Goal: Task Accomplishment & Management: Use online tool/utility

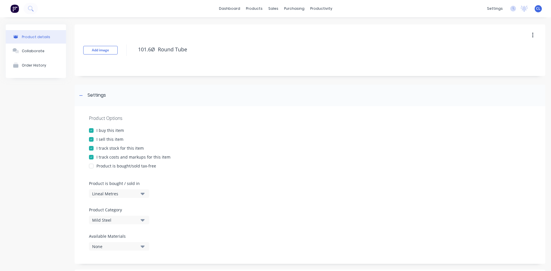
scroll to position [29, 0]
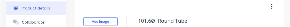
type textarea "x"
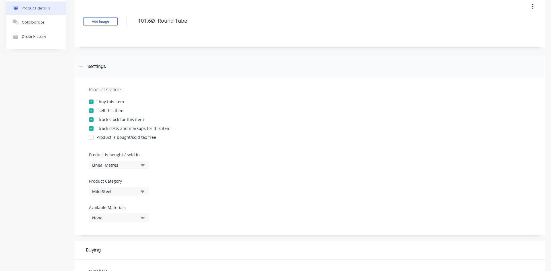
click at [311, 115] on div "Product Options I buy this item I sell this item I track stock for this item I …" at bounding box center [310, 156] width 470 height 158
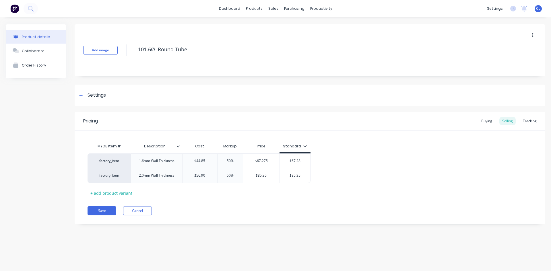
click at [362, 54] on textarea "101.6Ø Round Tube" at bounding box center [316, 49] width 362 height 13
click at [44, 35] on div "Product details" at bounding box center [36, 37] width 28 height 4
click at [220, 9] on link "dashboard" at bounding box center [229, 8] width 27 height 9
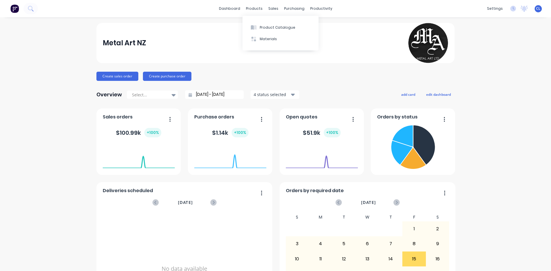
click at [266, 38] on div "Materials" at bounding box center [268, 38] width 17 height 5
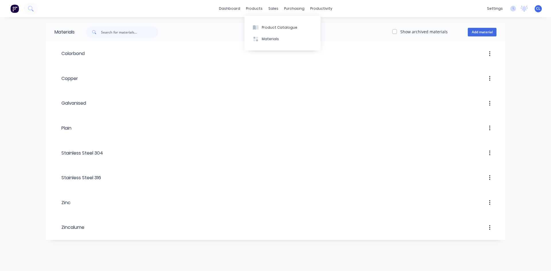
click at [269, 28] on div "Product Catalogue" at bounding box center [280, 27] width 36 height 5
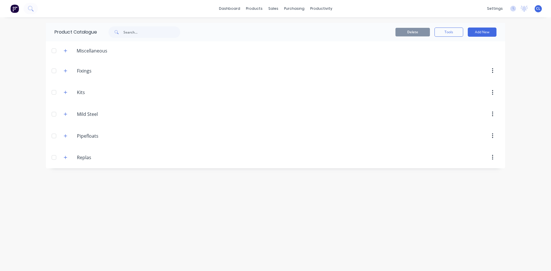
click at [66, 138] on icon "button" at bounding box center [65, 136] width 3 height 4
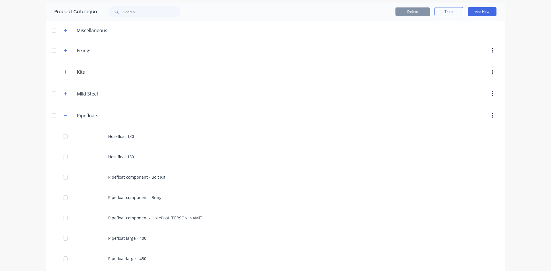
scroll to position [20, 0]
click at [132, 136] on div "Hosefloat 130" at bounding box center [275, 137] width 459 height 20
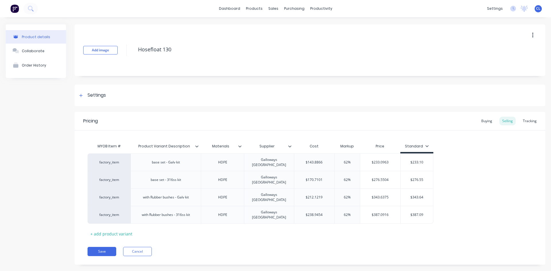
click at [488, 121] on div "Buying" at bounding box center [486, 121] width 17 height 9
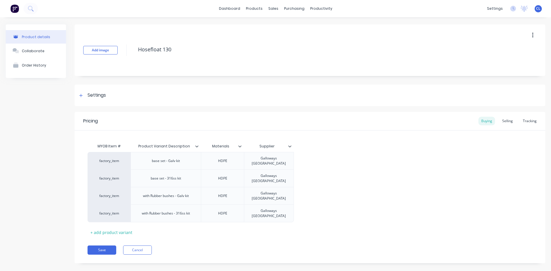
click at [509, 122] on div "Selling" at bounding box center [507, 121] width 16 height 9
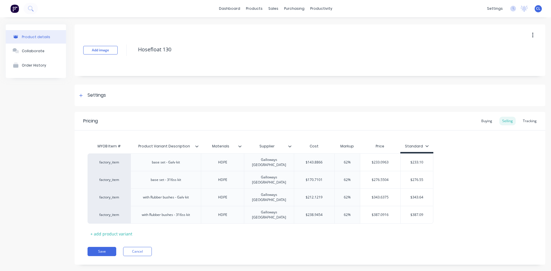
click at [487, 121] on div "Buying" at bounding box center [486, 121] width 17 height 9
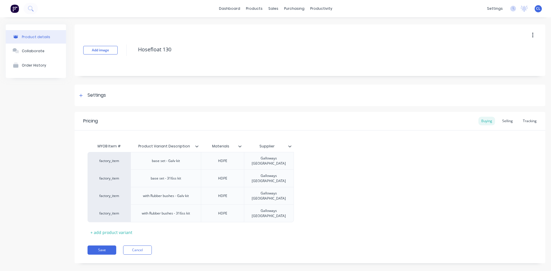
click at [507, 121] on div "Selling" at bounding box center [507, 121] width 16 height 9
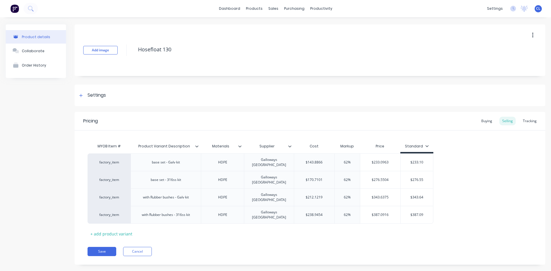
click at [486, 122] on div "Buying" at bounding box center [486, 121] width 17 height 9
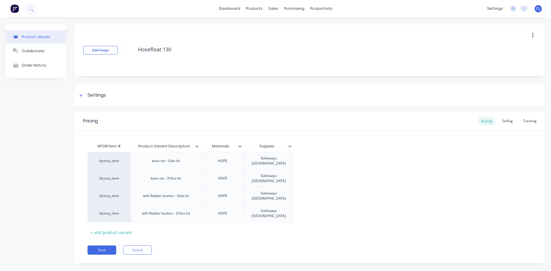
click at [98, 97] on div "Settings" at bounding box center [96, 95] width 18 height 7
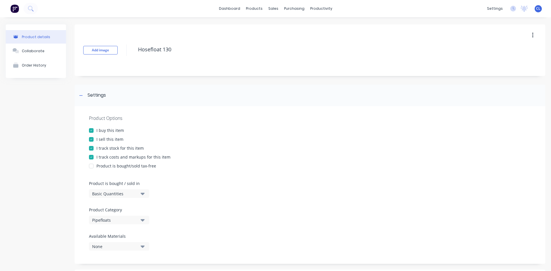
click at [88, 96] on div "Settings" at bounding box center [96, 95] width 18 height 7
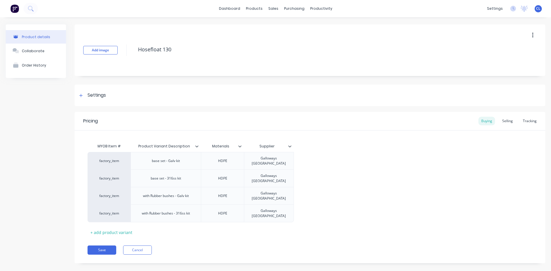
click at [83, 94] on div at bounding box center [80, 95] width 7 height 7
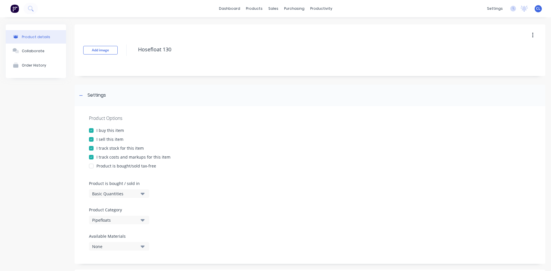
click at [80, 95] on icon at bounding box center [80, 95] width 3 height 4
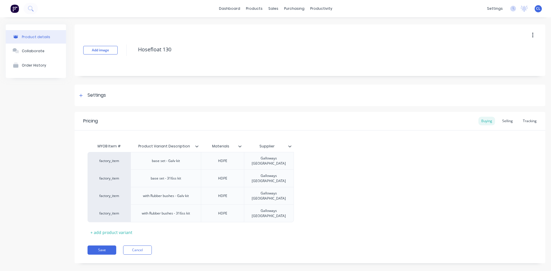
click at [103, 245] on button "Save" at bounding box center [101, 249] width 29 height 9
type textarea "x"
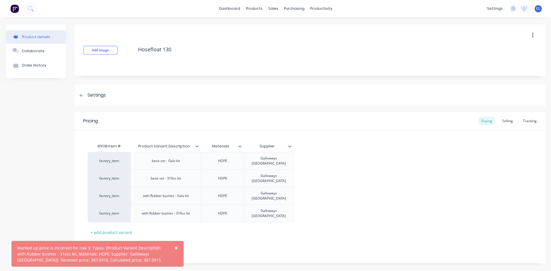
click at [188, 230] on div "Pricing Buying Selling Tracking MYOB Item # Product Variant Description Materia…" at bounding box center [310, 187] width 470 height 151
click at [137, 245] on button "Cancel" at bounding box center [137, 249] width 29 height 9
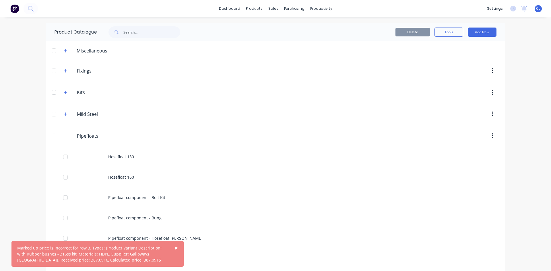
click at [211, 102] on header "Kits Kits" at bounding box center [275, 93] width 459 height 22
click at [218, 92] on div at bounding box center [324, 92] width 350 height 10
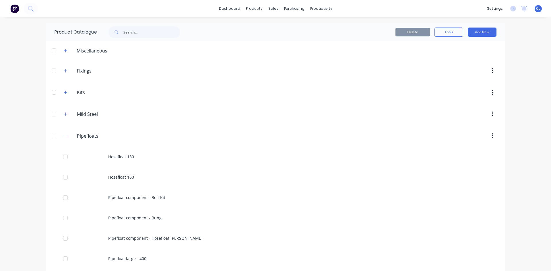
click at [64, 114] on icon "button" at bounding box center [65, 114] width 3 height 4
click at [124, 138] on div "101.6Ø Round Tube" at bounding box center [275, 135] width 459 height 20
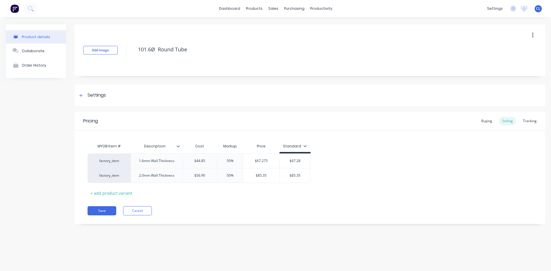
click at [484, 121] on div "Buying" at bounding box center [486, 121] width 17 height 9
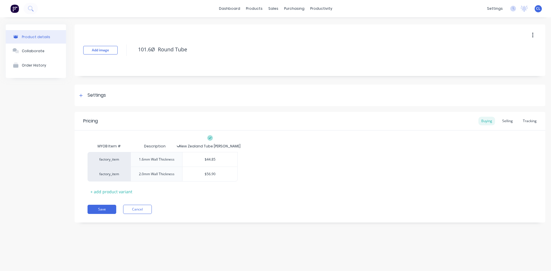
click at [508, 120] on div "Selling" at bounding box center [507, 121] width 16 height 9
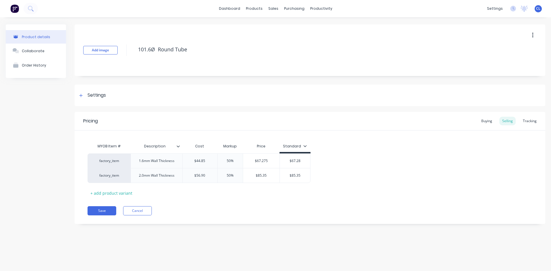
click at [485, 123] on div "Buying" at bounding box center [486, 121] width 17 height 9
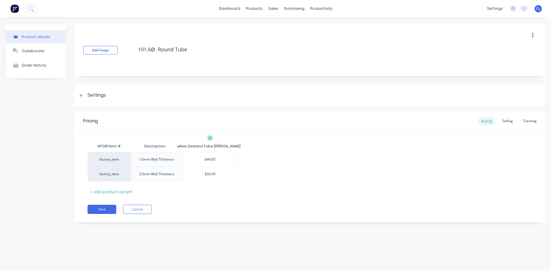
click at [512, 122] on div "Selling" at bounding box center [507, 121] width 16 height 9
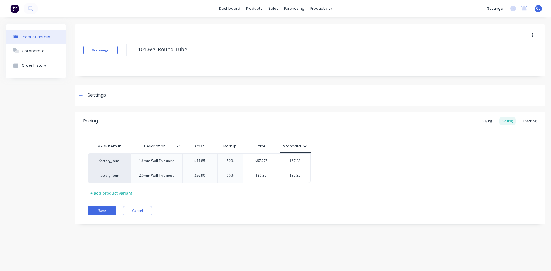
click at [487, 121] on div "Buying" at bounding box center [486, 121] width 17 height 9
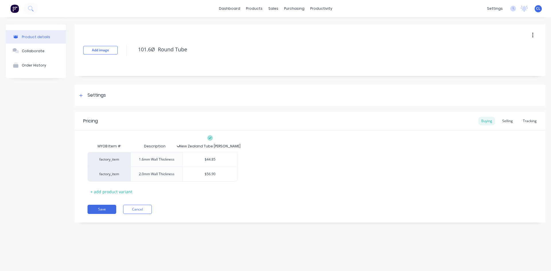
click at [512, 121] on div "Selling" at bounding box center [507, 121] width 16 height 9
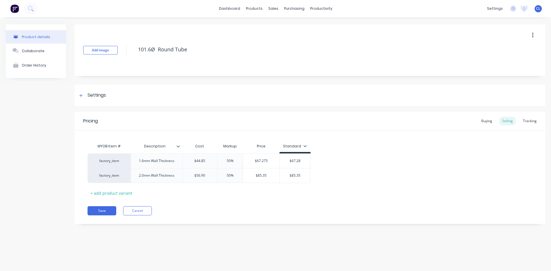
click at [384, 157] on div "factory_item 1.6mm Wall Thickness $44.85 50% $67.275 $67.28 factory_item 2.0mm …" at bounding box center [309, 168] width 444 height 30
click at [140, 211] on button "Cancel" at bounding box center [137, 210] width 29 height 9
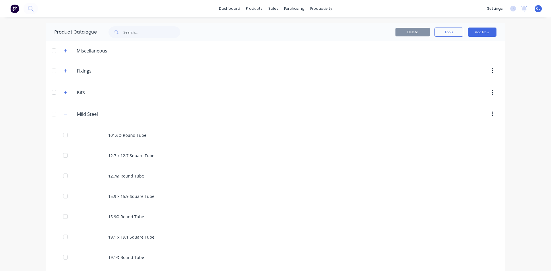
click at [64, 114] on icon "button" at bounding box center [65, 114] width 3 height 0
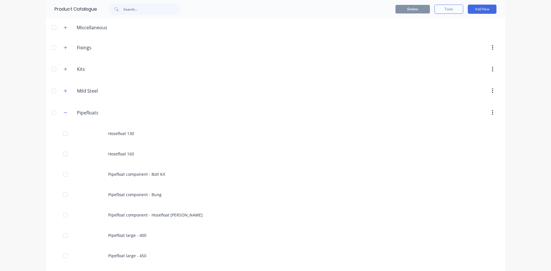
scroll to position [57, 0]
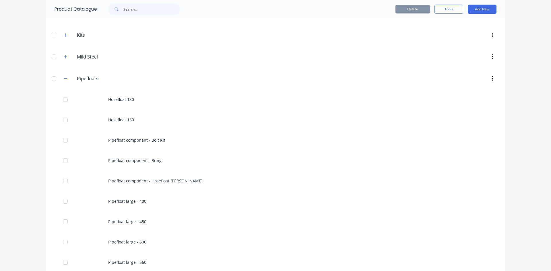
click at [65, 77] on icon "button" at bounding box center [65, 79] width 3 height 4
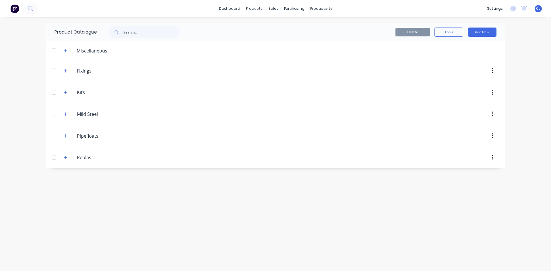
click at [64, 158] on icon "button" at bounding box center [65, 157] width 3 height 4
click at [64, 159] on icon "button" at bounding box center [65, 157] width 3 height 4
click at [65, 157] on icon "button" at bounding box center [65, 157] width 3 height 4
click at [67, 91] on icon "button" at bounding box center [65, 92] width 3 height 4
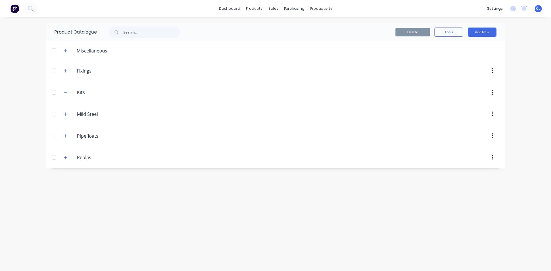
click at [65, 94] on icon "button" at bounding box center [65, 92] width 3 height 4
click at [67, 93] on icon "button" at bounding box center [65, 92] width 3 height 4
click at [78, 92] on input "Kits" at bounding box center [111, 92] width 68 height 7
click at [65, 93] on icon "button" at bounding box center [65, 92] width 3 height 4
click at [86, 95] on input "Kits" at bounding box center [111, 92] width 68 height 7
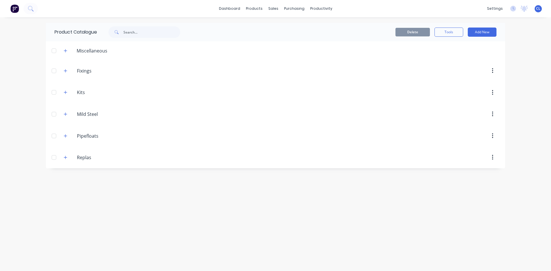
click at [67, 93] on icon "button" at bounding box center [65, 92] width 3 height 4
click at [67, 70] on icon "button" at bounding box center [65, 71] width 3 height 4
click at [65, 52] on icon "button" at bounding box center [65, 50] width 3 height 3
click at [65, 52] on icon "button" at bounding box center [65, 51] width 3 height 4
click at [66, 71] on icon "button" at bounding box center [65, 71] width 3 height 0
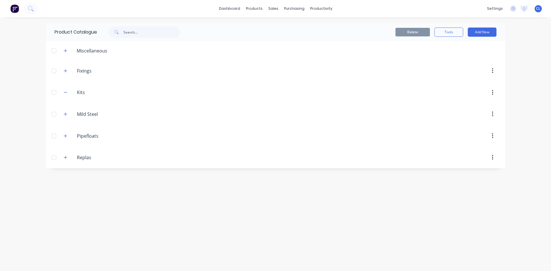
click at [66, 92] on icon "button" at bounding box center [65, 92] width 3 height 0
click at [89, 95] on input "Kits" at bounding box center [111, 92] width 68 height 7
click at [66, 91] on icon "button" at bounding box center [65, 92] width 3 height 4
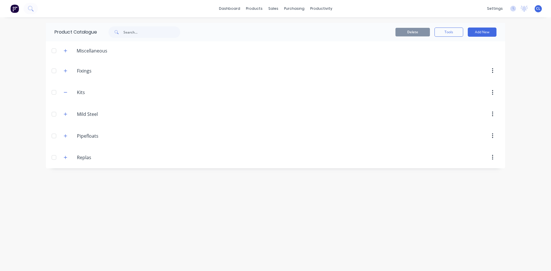
click at [66, 91] on icon "button" at bounding box center [65, 92] width 3 height 4
click at [65, 114] on icon "button" at bounding box center [65, 114] width 3 height 4
click at [64, 114] on icon "button" at bounding box center [65, 114] width 3 height 4
click at [67, 159] on button "button" at bounding box center [65, 157] width 7 height 7
click at [65, 156] on icon "button" at bounding box center [65, 157] width 3 height 4
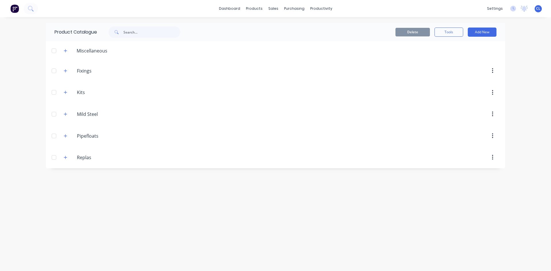
click at [65, 155] on icon "button" at bounding box center [65, 157] width 3 height 4
click at [65, 50] on icon "button" at bounding box center [65, 51] width 3 height 4
drag, startPoint x: 166, startPoint y: 196, endPoint x: 92, endPoint y: 121, distance: 105.0
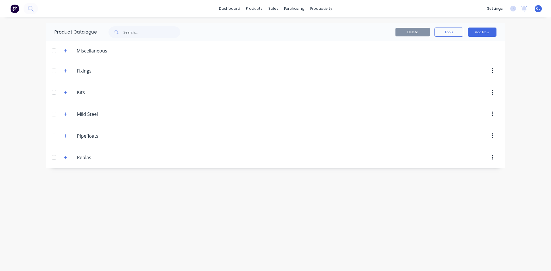
click at [166, 196] on div "Product Catalogue Delete Tools Add New Miscellaneous Fixings Fixings Bugle head…" at bounding box center [275, 144] width 459 height 242
click at [68, 136] on button "button" at bounding box center [65, 135] width 7 height 7
click at [124, 155] on div "Hosefloat 130" at bounding box center [275, 157] width 459 height 20
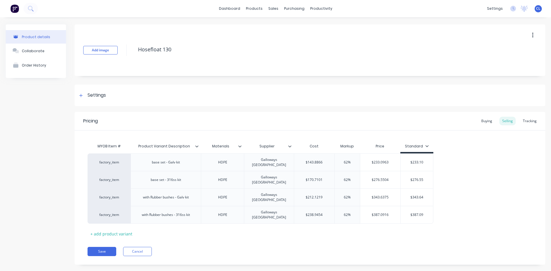
click at [486, 121] on div "Buying" at bounding box center [486, 121] width 17 height 9
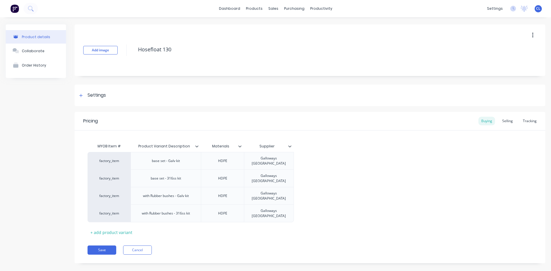
click at [508, 121] on div "Selling" at bounding box center [507, 121] width 16 height 9
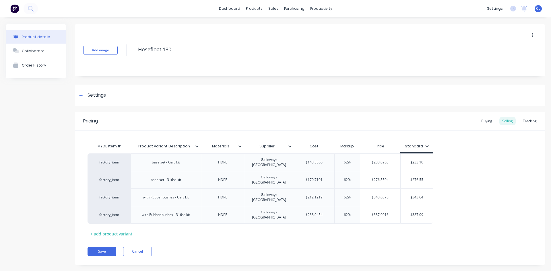
click at [488, 120] on div "Buying" at bounding box center [486, 121] width 17 height 9
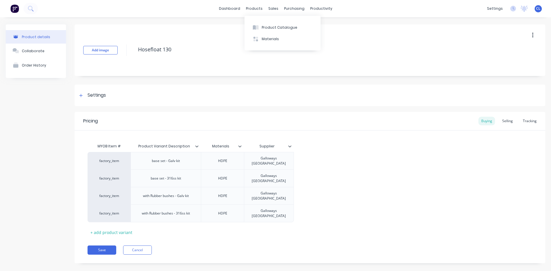
click at [264, 28] on div "Product Catalogue" at bounding box center [280, 27] width 36 height 5
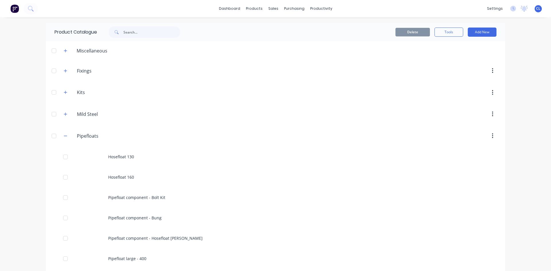
click at [64, 137] on icon "button" at bounding box center [65, 136] width 3 height 4
click at [65, 115] on icon "button" at bounding box center [65, 113] width 3 height 3
click at [122, 136] on div "101.6Ø Round Tube" at bounding box center [275, 135] width 459 height 20
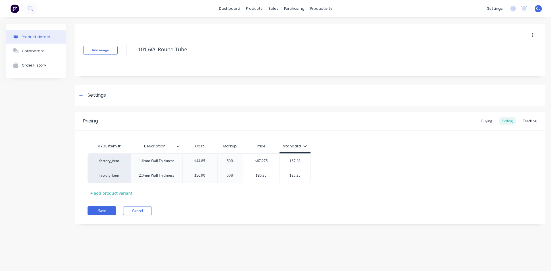
drag, startPoint x: 489, startPoint y: 119, endPoint x: 426, endPoint y: 119, distance: 62.2
click at [489, 120] on div "Buying" at bounding box center [486, 121] width 17 height 9
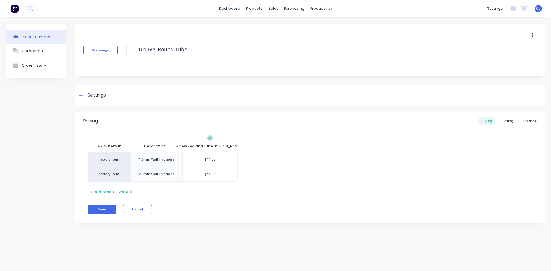
click at [508, 122] on div "Selling" at bounding box center [507, 121] width 16 height 9
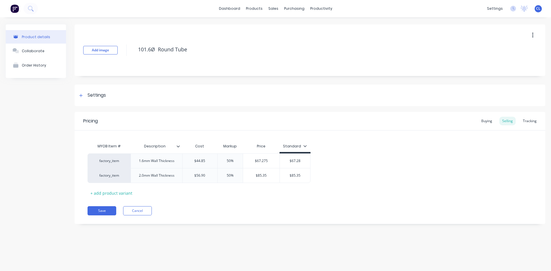
click at [94, 95] on div "Settings" at bounding box center [96, 95] width 18 height 7
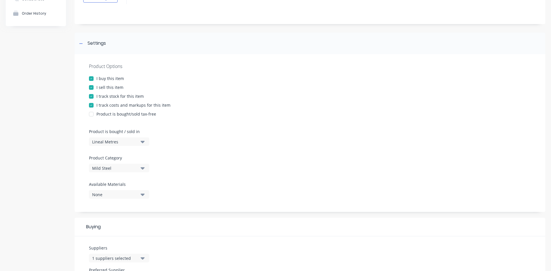
scroll to position [57, 0]
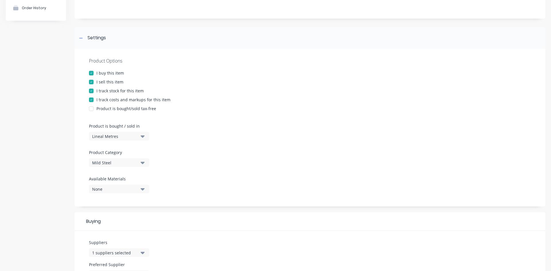
click at [82, 36] on icon at bounding box center [80, 38] width 3 height 4
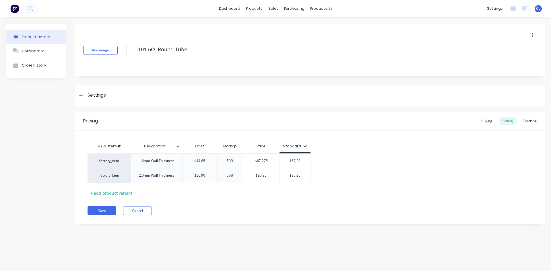
scroll to position [0, 0]
click at [140, 210] on button "Cancel" at bounding box center [137, 210] width 29 height 9
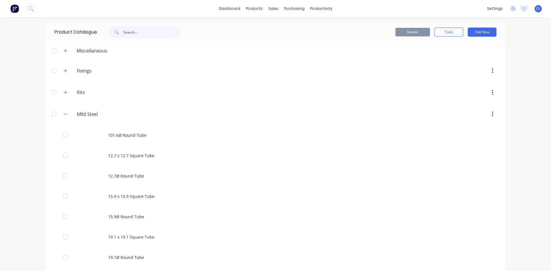
click at [64, 92] on icon "button" at bounding box center [65, 92] width 3 height 3
click at [64, 114] on icon "button" at bounding box center [65, 114] width 3 height 0
click at [66, 136] on icon "button" at bounding box center [65, 135] width 3 height 3
click at [65, 134] on icon "button" at bounding box center [65, 136] width 3 height 4
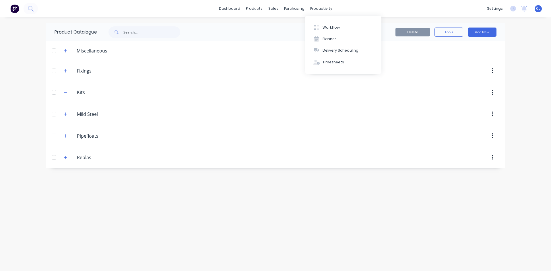
click at [327, 29] on div "Workflow" at bounding box center [330, 27] width 17 height 5
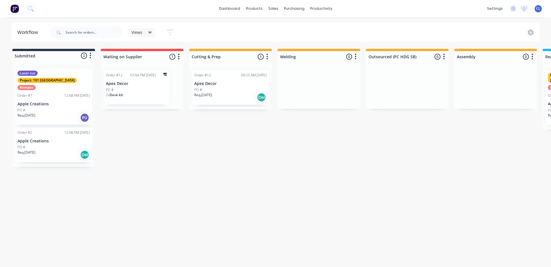
click at [205, 88] on div "PO #" at bounding box center [230, 89] width 72 height 5
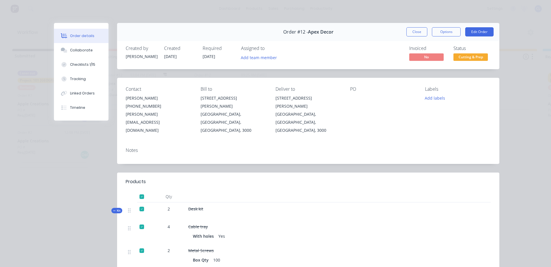
click at [73, 50] on div "Collaborate" at bounding box center [81, 50] width 23 height 5
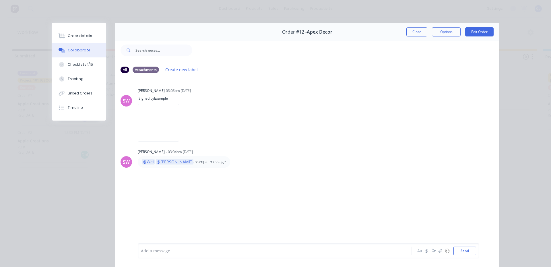
click at [81, 65] on div "Checklists 1/15" at bounding box center [80, 64] width 25 height 5
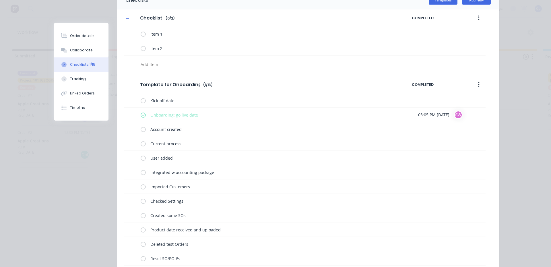
scroll to position [86, 0]
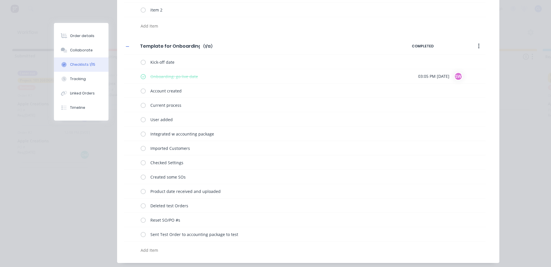
click at [73, 84] on button "Tracking" at bounding box center [81, 79] width 54 height 14
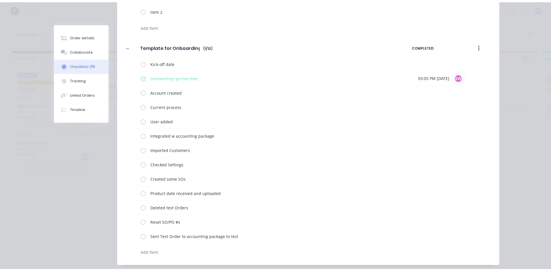
scroll to position [0, 0]
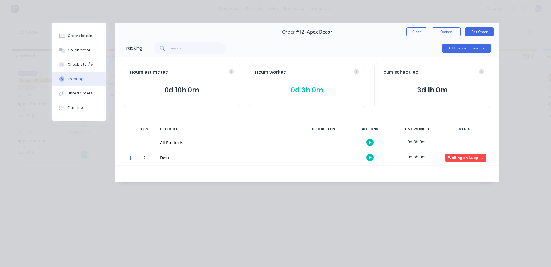
click at [83, 79] on button "Tracking" at bounding box center [79, 79] width 54 height 14
click at [74, 78] on div "Tracking" at bounding box center [76, 78] width 16 height 5
click at [417, 30] on button "Close" at bounding box center [416, 31] width 21 height 9
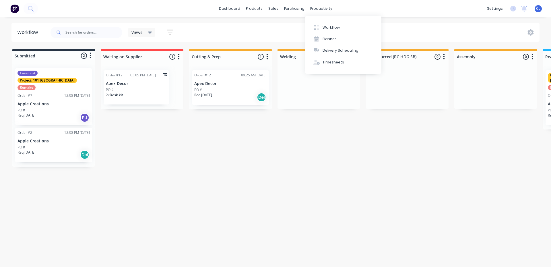
click at [325, 40] on div "Planner" at bounding box center [328, 38] width 13 height 5
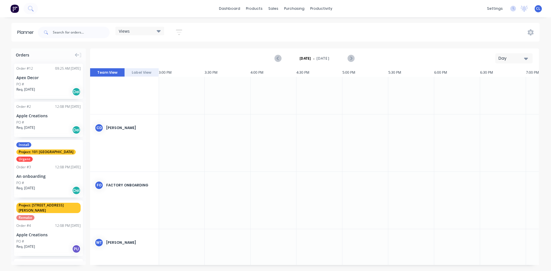
scroll to position [0, 1377]
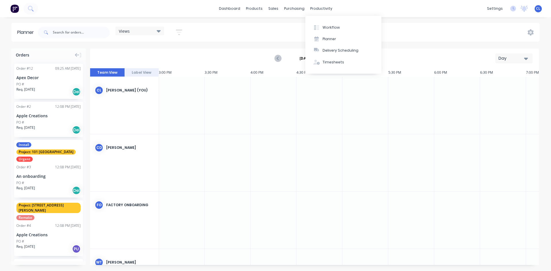
click at [329, 61] on div "Timesheets" at bounding box center [333, 62] width 22 height 5
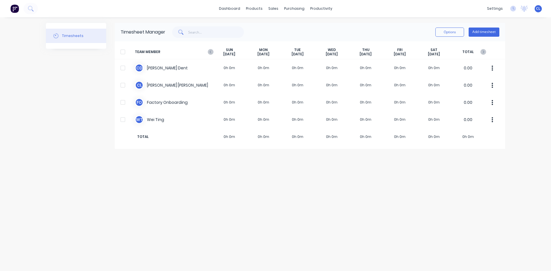
click at [206, 203] on div "Timesheets Timesheet Manager Options Add timesheet TEAM MEMBER [DATE] [DATE] [D…" at bounding box center [275, 144] width 459 height 242
click at [324, 26] on div "Workflow" at bounding box center [330, 27] width 17 height 5
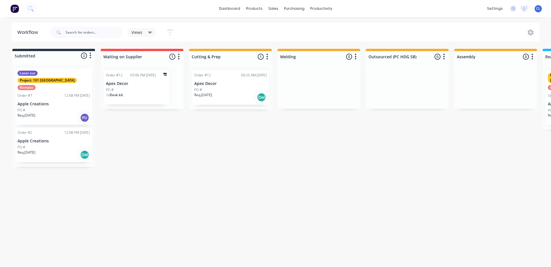
click at [236, 10] on link "dashboard" at bounding box center [229, 8] width 27 height 9
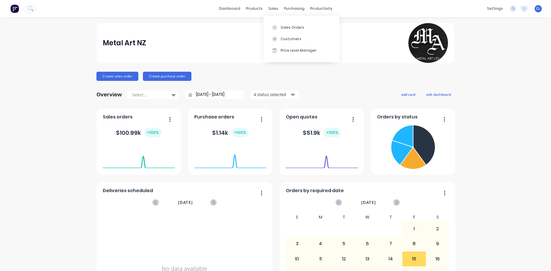
click at [288, 49] on div "Price Level Manager" at bounding box center [298, 50] width 36 height 5
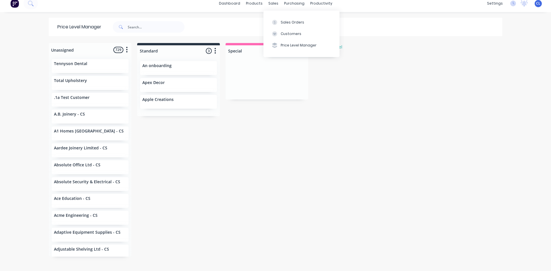
click at [286, 34] on div "Customers" at bounding box center [290, 33] width 21 height 5
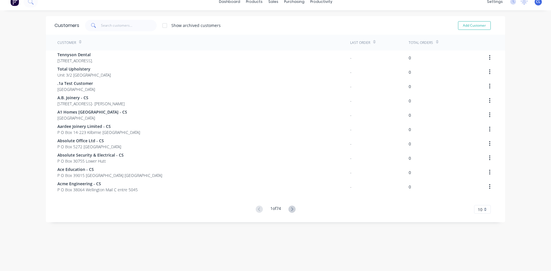
scroll to position [11, 0]
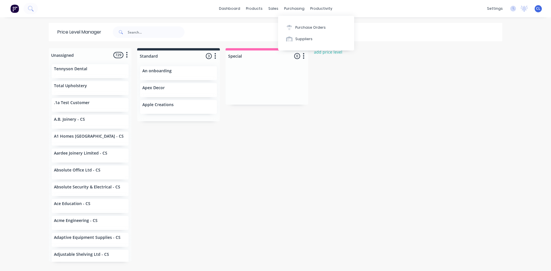
click at [297, 39] on div "Suppliers" at bounding box center [303, 38] width 17 height 5
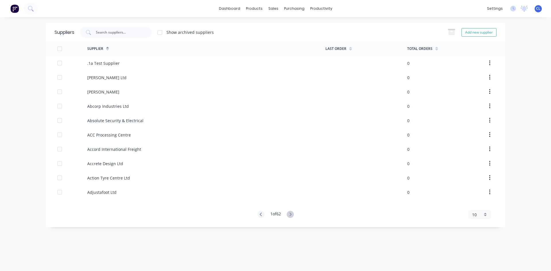
click at [123, 32] on input "text" at bounding box center [119, 33] width 48 height 6
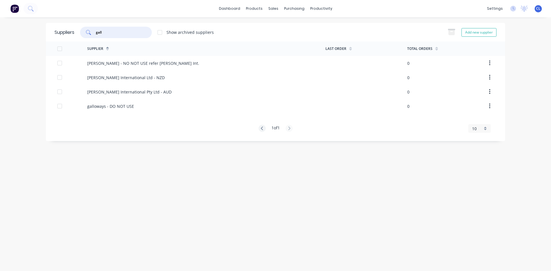
type input "gall"
click at [492, 62] on button "button" at bounding box center [489, 63] width 13 height 10
click at [249, 50] on div "Supplier" at bounding box center [206, 49] width 238 height 14
click at [269, 50] on div "Supplier" at bounding box center [206, 49] width 238 height 14
click at [178, 225] on div "Suppliers gall Show archived suppliers Add new supplier Supplier Last Order Tot…" at bounding box center [275, 144] width 459 height 242
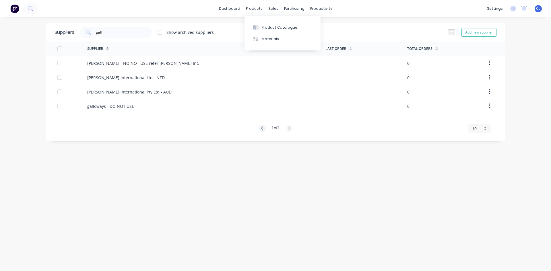
click at [252, 10] on div "products" at bounding box center [254, 8] width 22 height 9
click at [281, 9] on div "purchasing" at bounding box center [294, 8] width 26 height 9
click at [272, 9] on div "sales" at bounding box center [273, 8] width 16 height 9
click at [291, 27] on div "Sales Orders" at bounding box center [294, 27] width 24 height 5
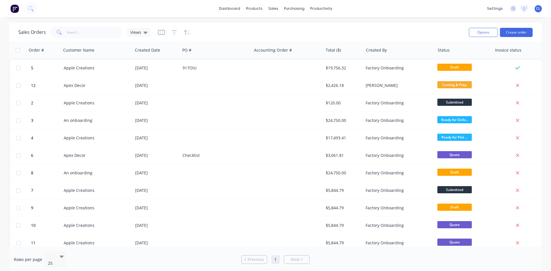
click at [519, 31] on button "Create order" at bounding box center [516, 32] width 33 height 9
click at [193, 156] on div "Checklist" at bounding box center [214, 156] width 64 height 6
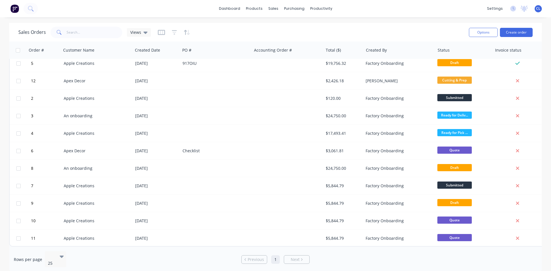
click at [449, 149] on span "Quote" at bounding box center [454, 150] width 34 height 7
click at [22, 148] on div at bounding box center [18, 150] width 17 height 17
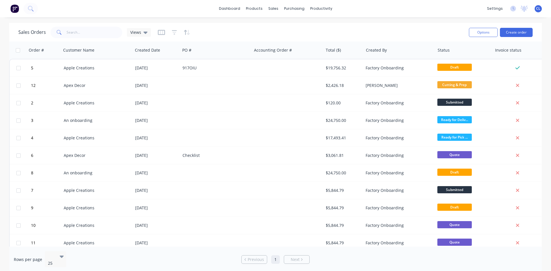
click at [19, 155] on input "checkbox" at bounding box center [18, 155] width 4 height 4
checkbox input "true"
